Goal: Task Accomplishment & Management: Use online tool/utility

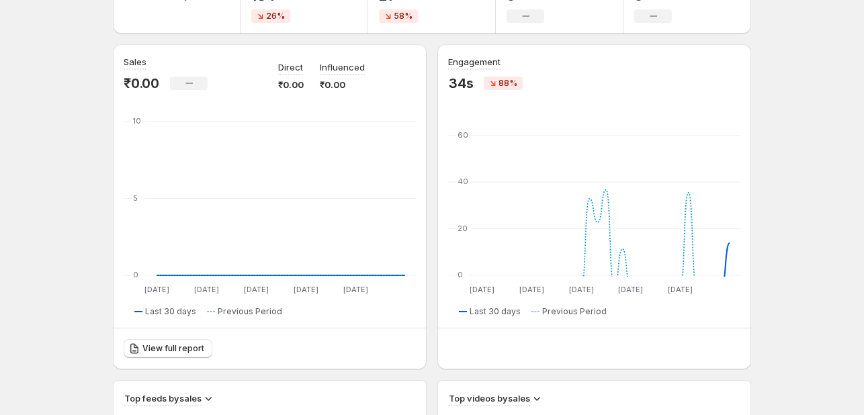
scroll to position [94, 0]
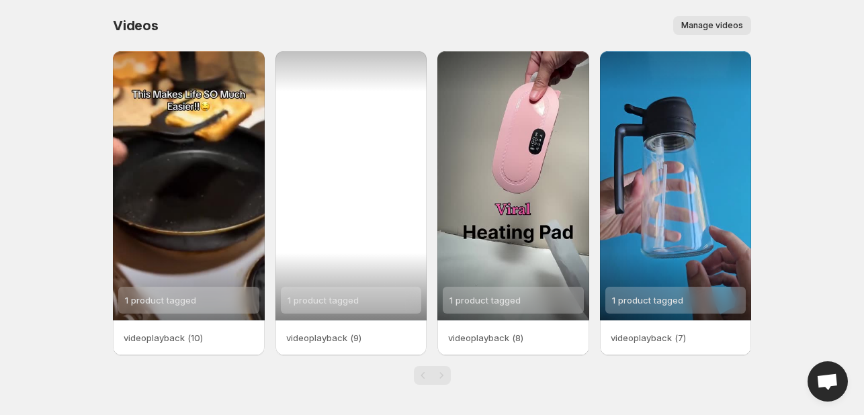
click at [329, 197] on div "1 product tagged" at bounding box center [351, 185] width 152 height 269
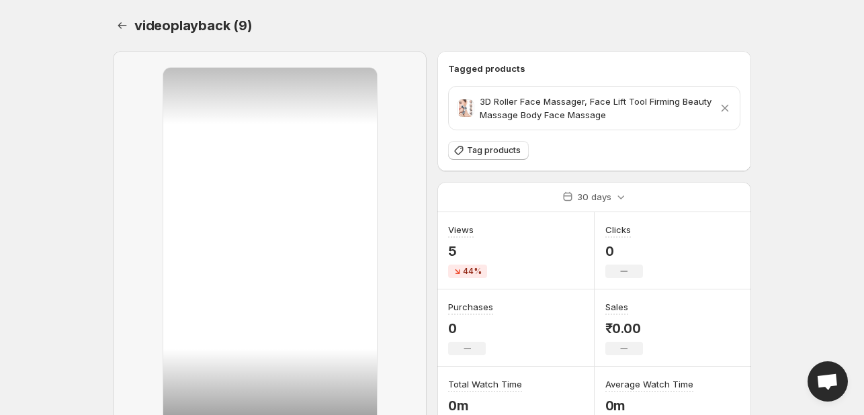
click at [247, 238] on div at bounding box center [270, 255] width 214 height 375
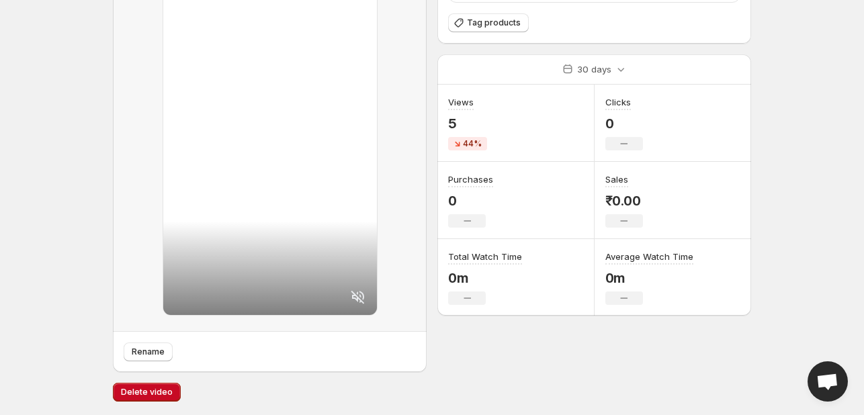
click at [308, 245] on div at bounding box center [270, 127] width 214 height 375
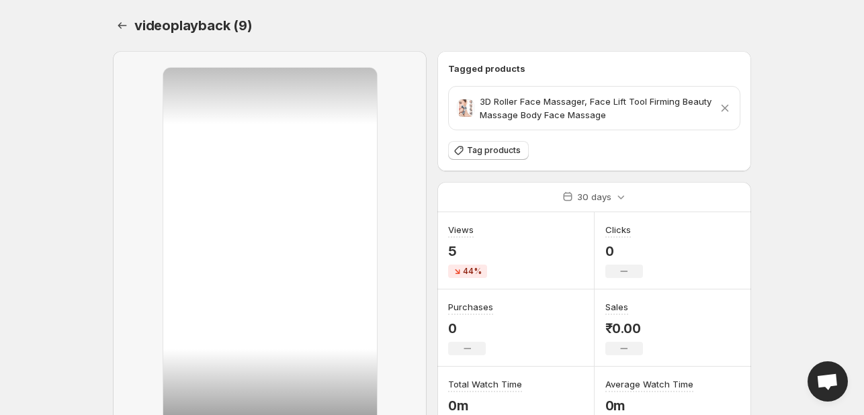
click at [121, 38] on div "videoplayback (9). This page is ready videoplayback (9)" at bounding box center [432, 25] width 638 height 51
click at [120, 24] on icon "Settings" at bounding box center [122, 25] width 9 height 7
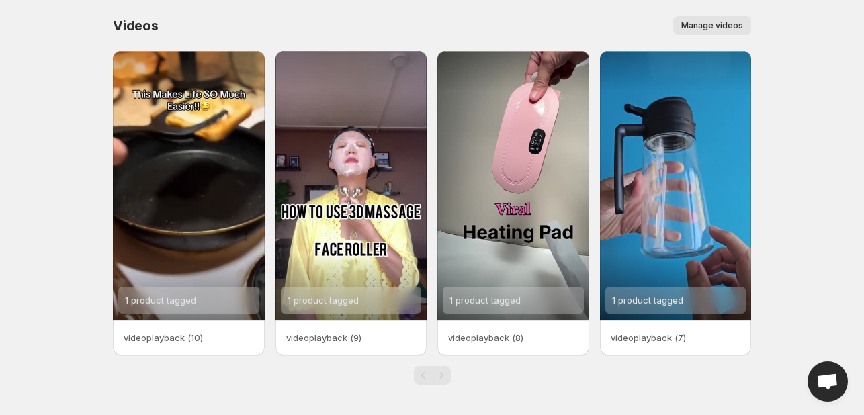
click at [700, 28] on span "Manage videos" at bounding box center [712, 25] width 62 height 11
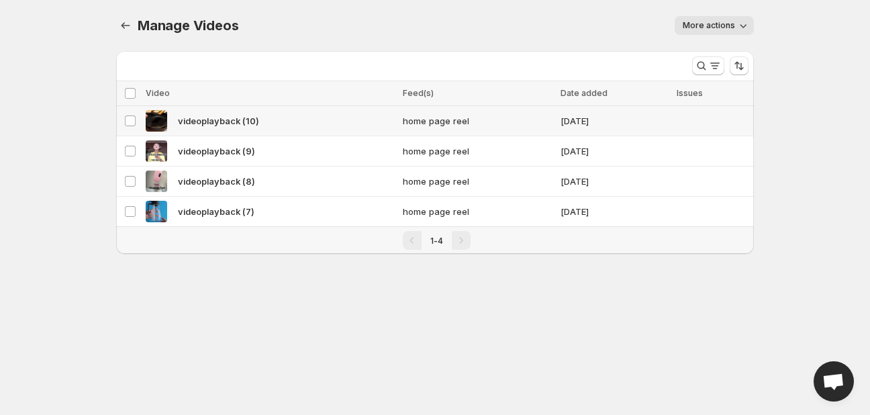
click at [242, 116] on span "videoplayback (10)" at bounding box center [218, 120] width 81 height 13
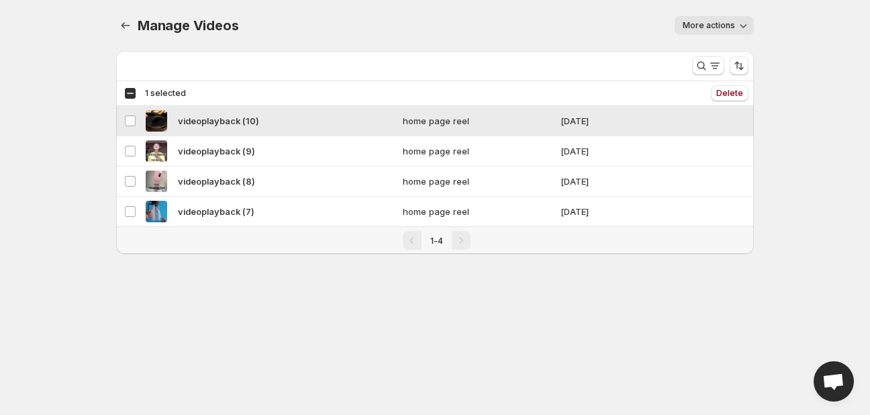
click at [242, 116] on span "videoplayback (10)" at bounding box center [218, 120] width 81 height 13
click at [129, 126] on span at bounding box center [130, 121] width 12 height 12
click at [735, 31] on button "More actions" at bounding box center [714, 25] width 79 height 19
click at [795, 194] on body "Home Feeds Videos Subscription Settings Manage Videos. This page is ready Manag…" at bounding box center [435, 207] width 870 height 415
click at [442, 147] on span "home page reel" at bounding box center [478, 150] width 150 height 13
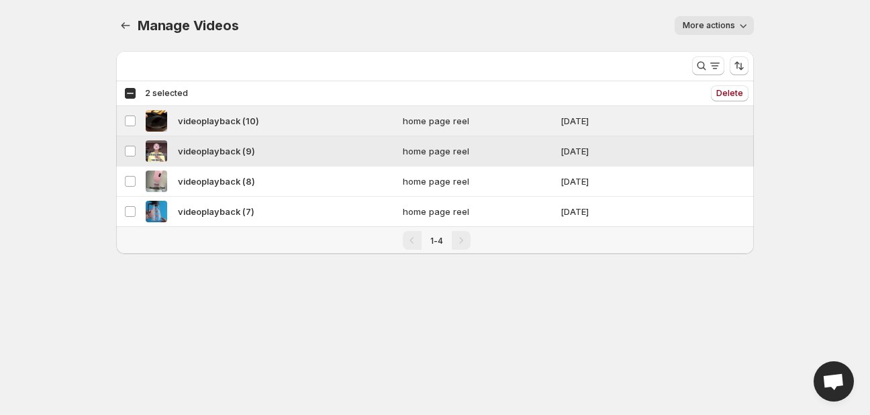
click at [442, 147] on span "home page reel" at bounding box center [478, 150] width 150 height 13
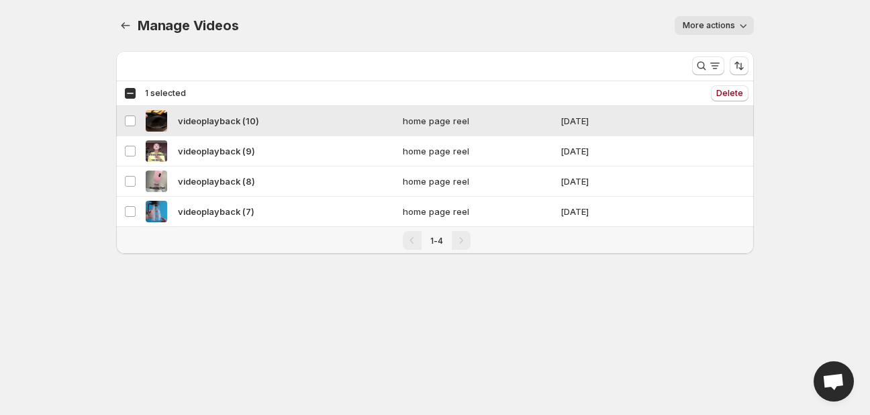
click at [430, 114] on span "home page reel" at bounding box center [478, 120] width 150 height 13
